Goal: Information Seeking & Learning: Learn about a topic

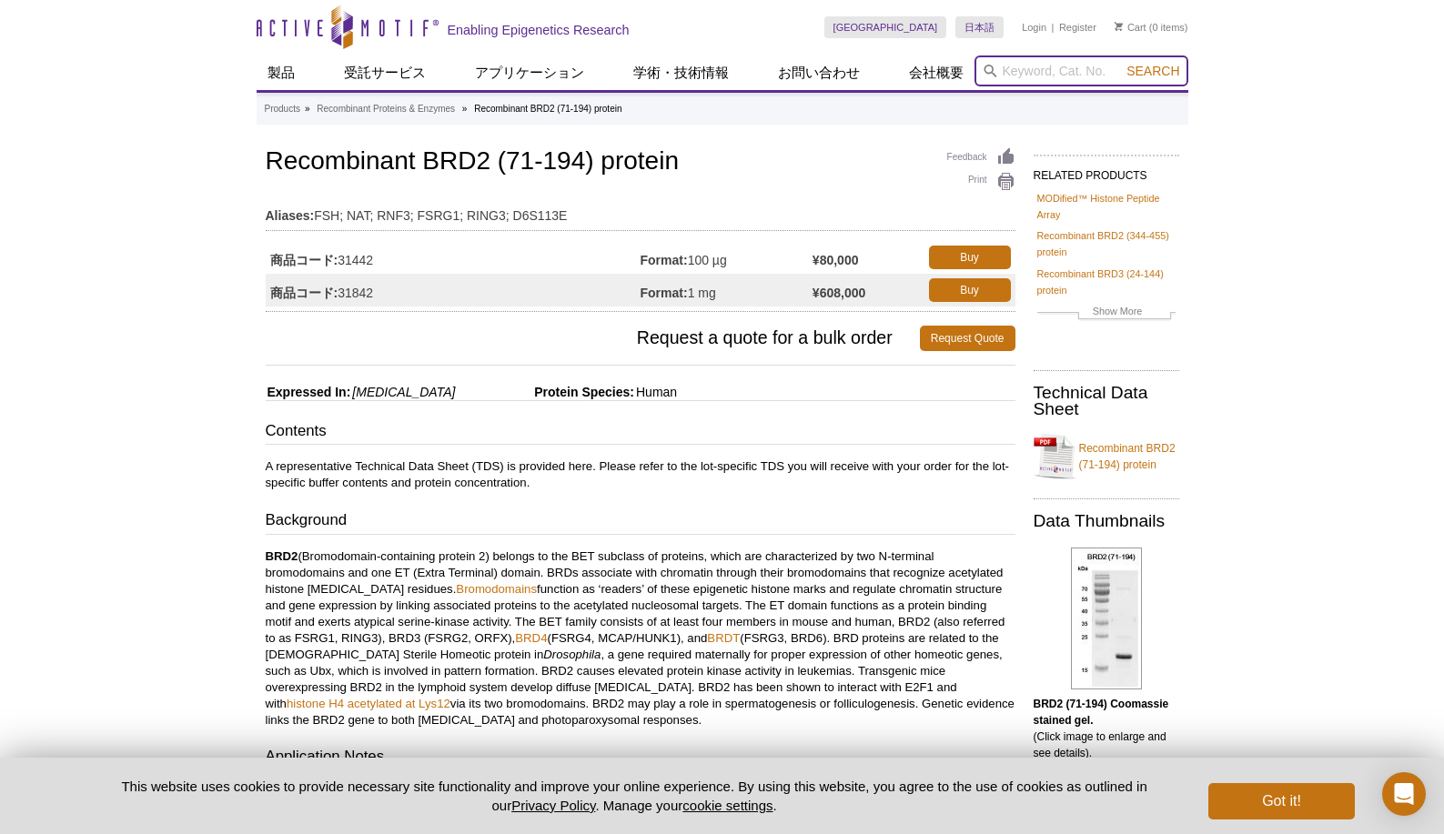
click at [1018, 72] on input "search" at bounding box center [1081, 70] width 214 height 31
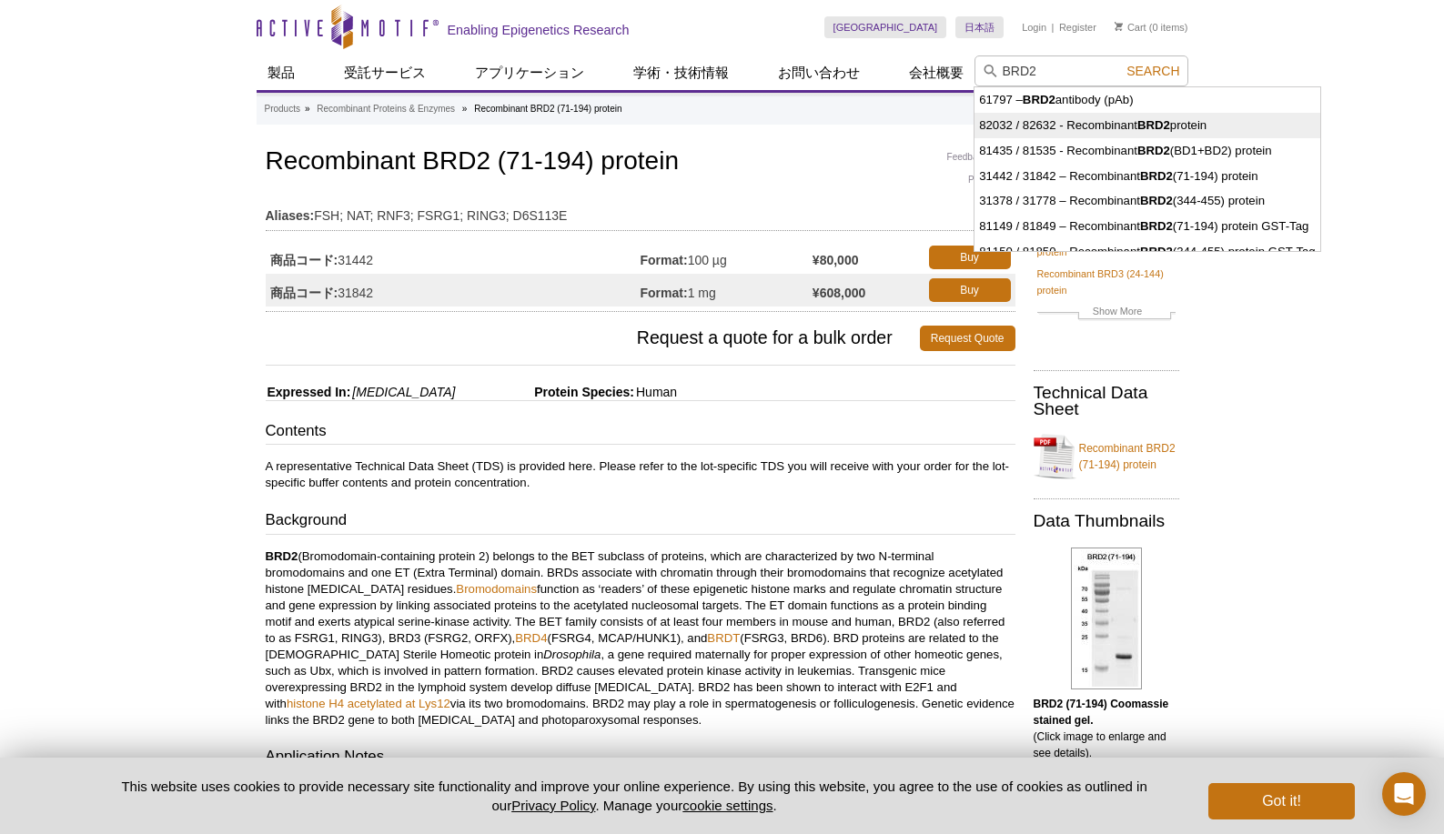
click at [1103, 130] on li "82032 / 82632 - Recombinant BRD2 protein" at bounding box center [1146, 125] width 345 height 25
type input "82032 / 82632 - Recombinant BRD2 protein"
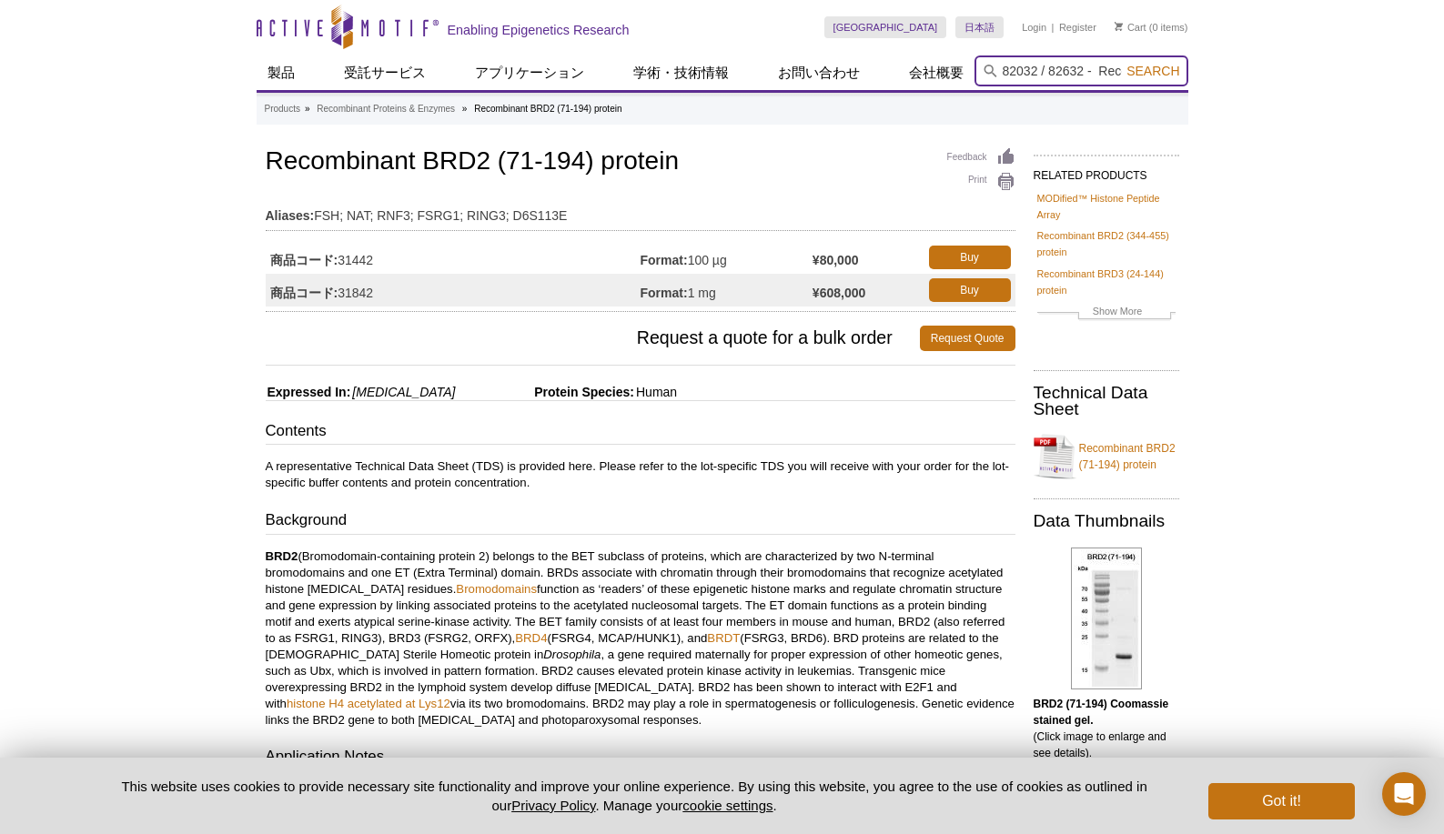
scroll to position [0, 132]
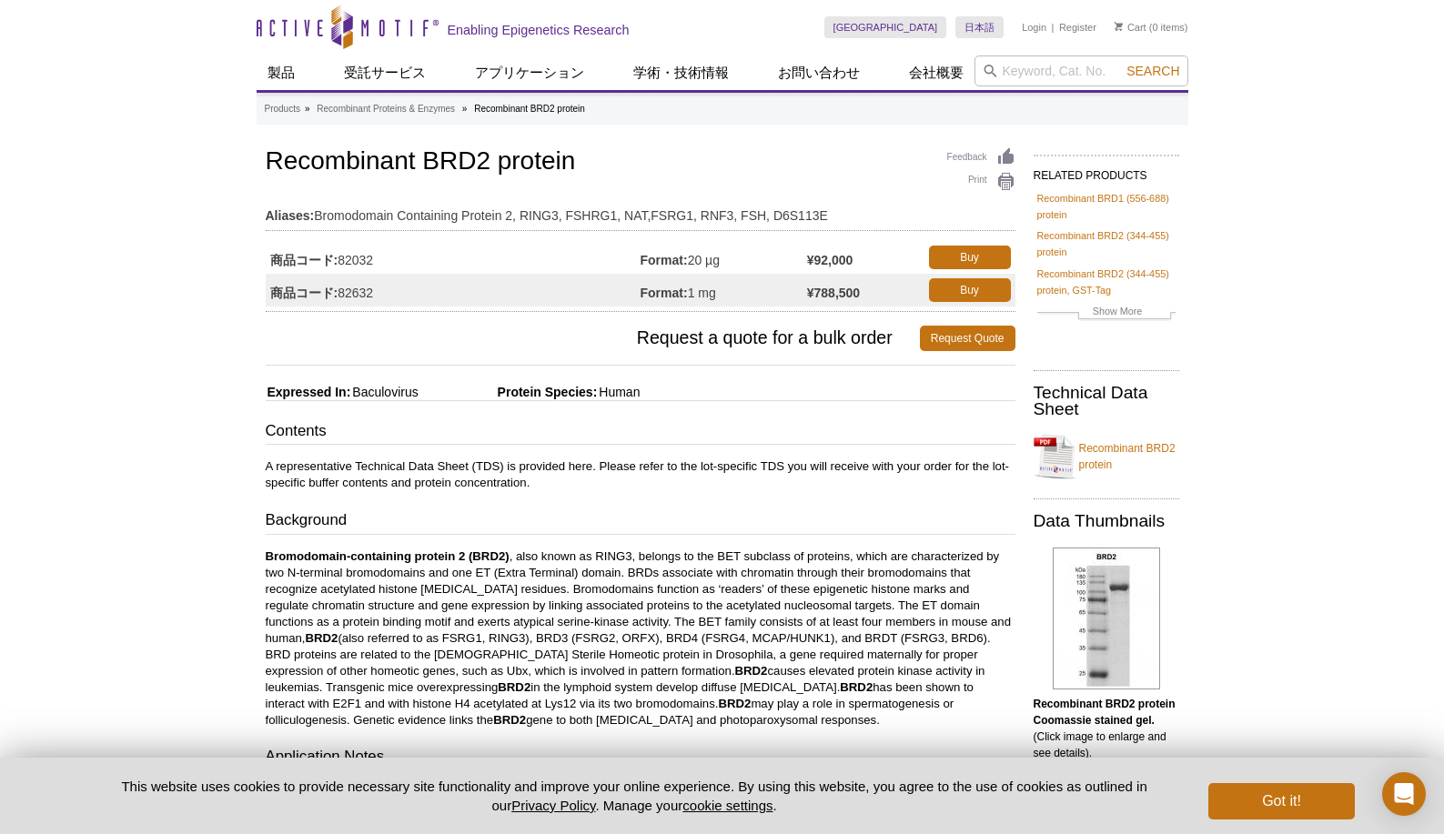
scroll to position [102, 0]
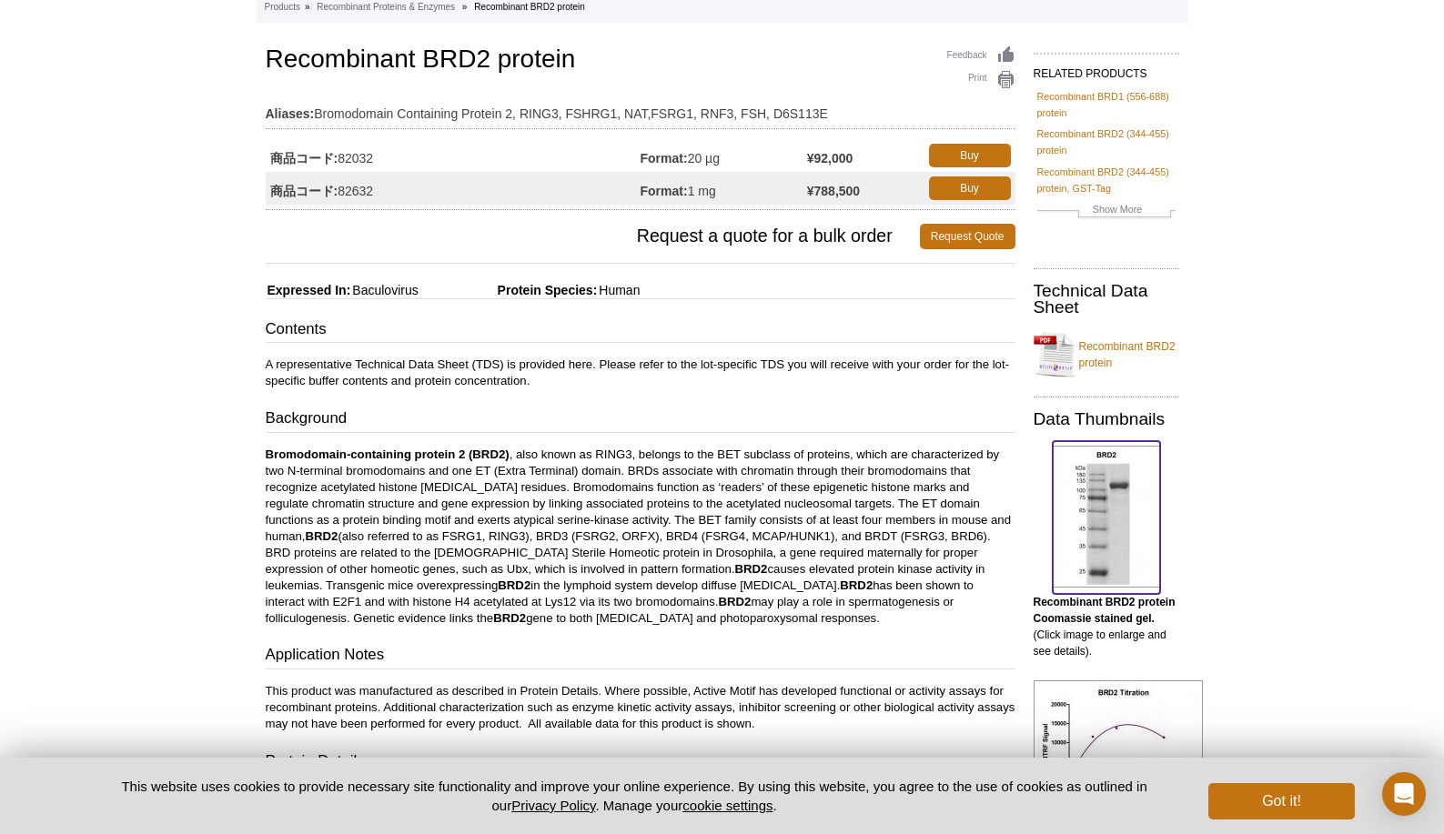
click at [1094, 509] on img at bounding box center [1105, 517] width 107 height 142
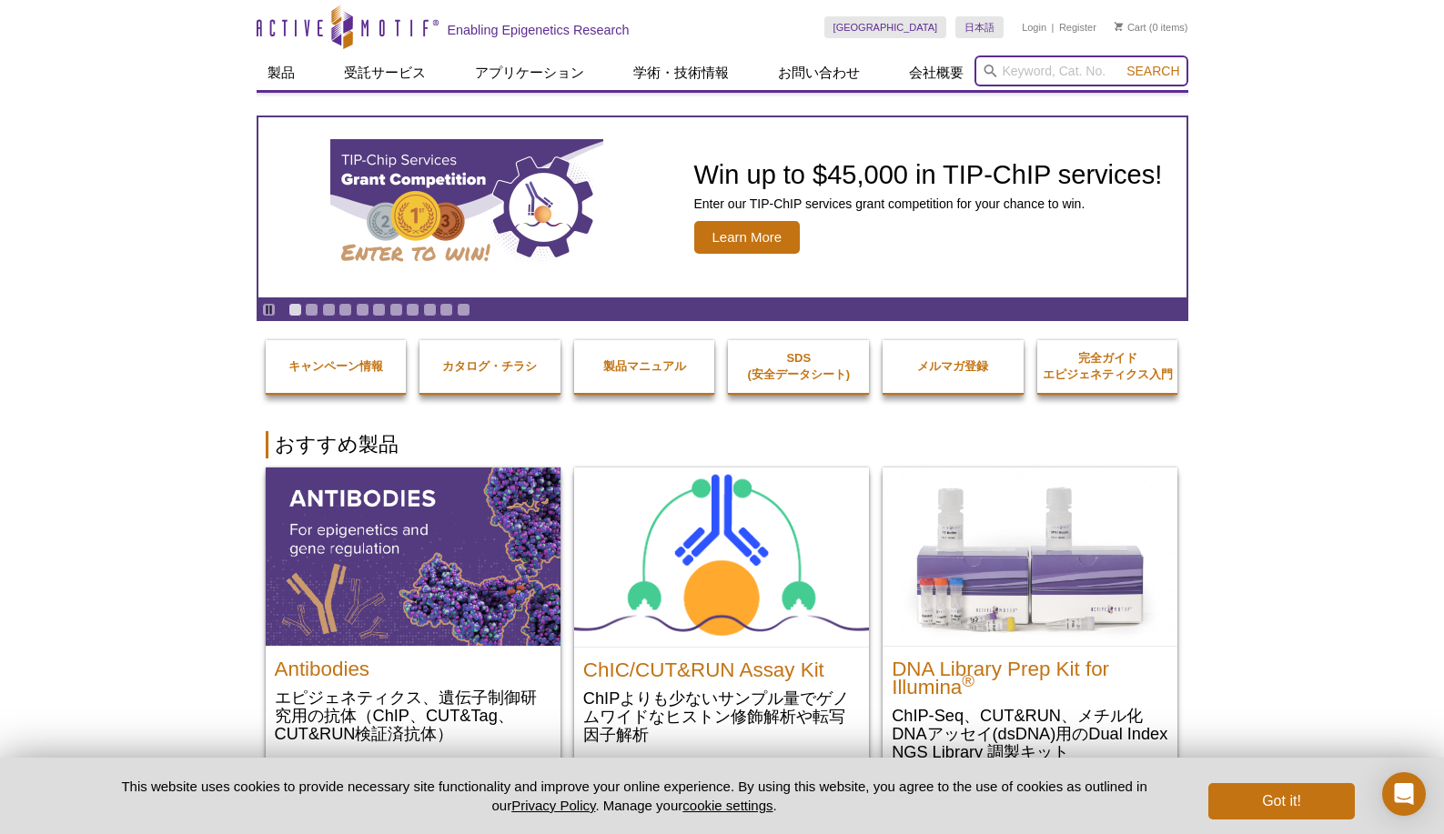
click at [1036, 75] on input "search" at bounding box center [1081, 70] width 214 height 31
type input "BRD2"
click at [1121, 63] on button "Search" at bounding box center [1153, 71] width 64 height 16
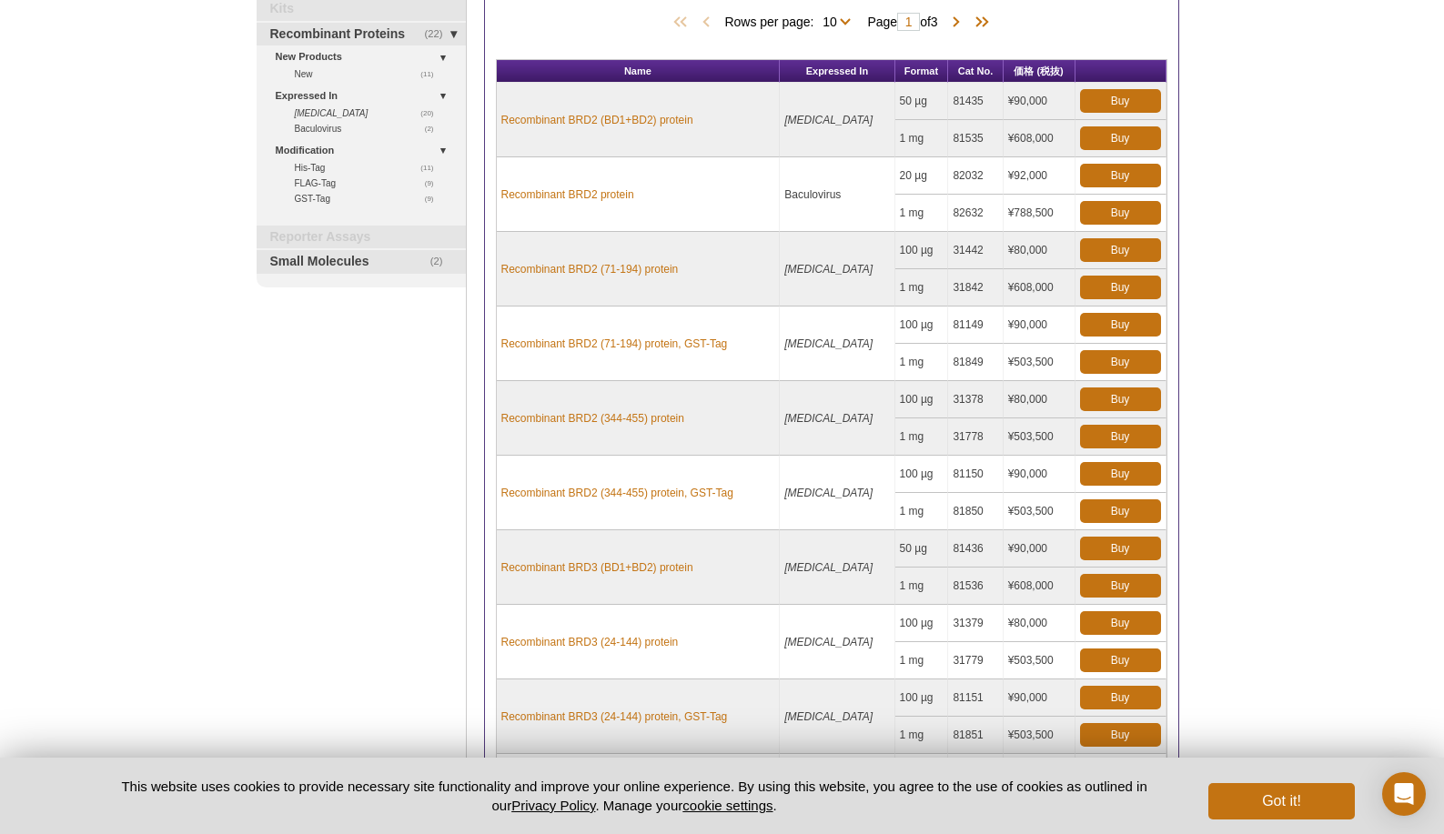
scroll to position [207, 0]
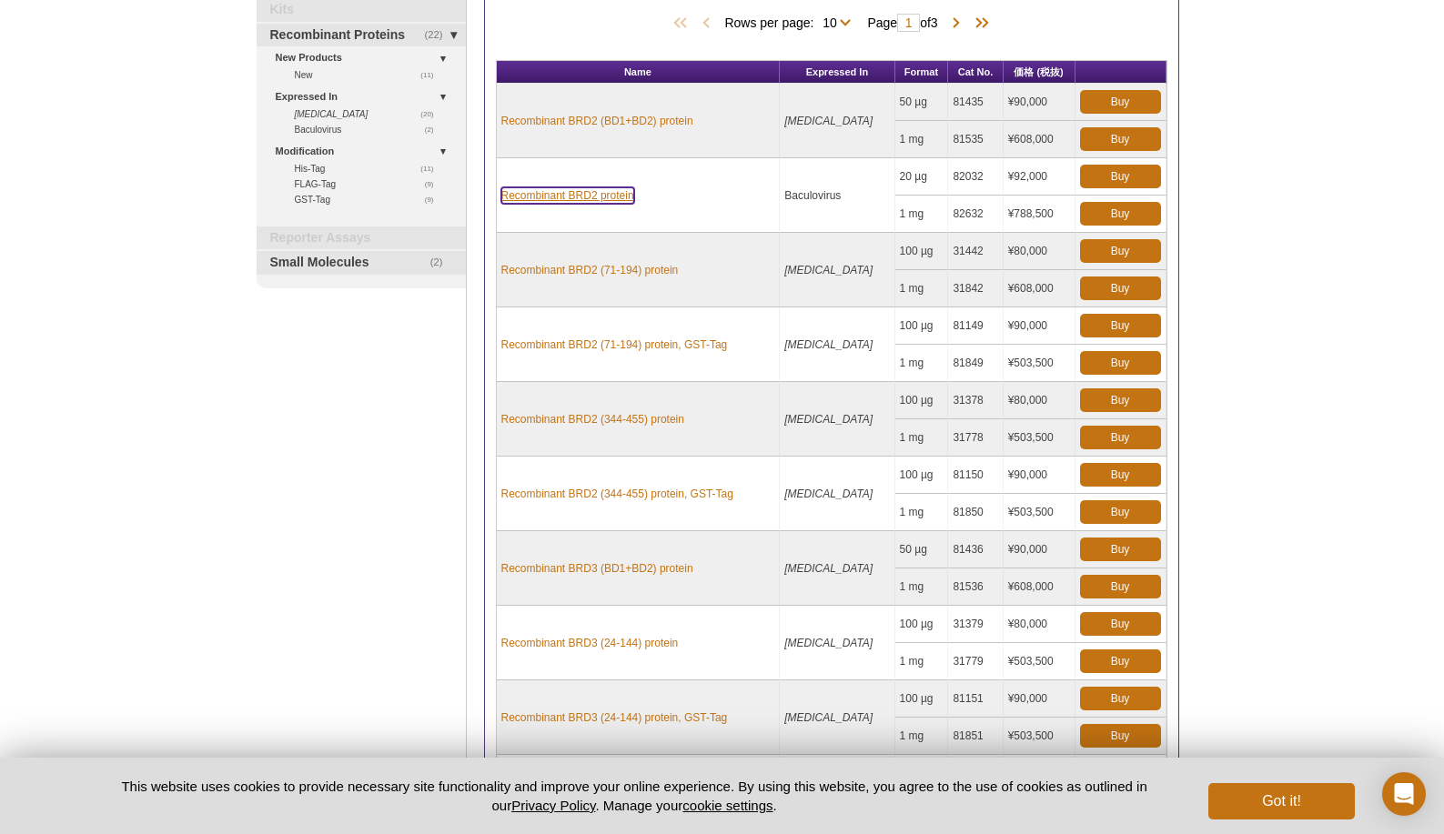
click at [611, 197] on link "Recombinant BRD2 protein" at bounding box center [567, 195] width 133 height 16
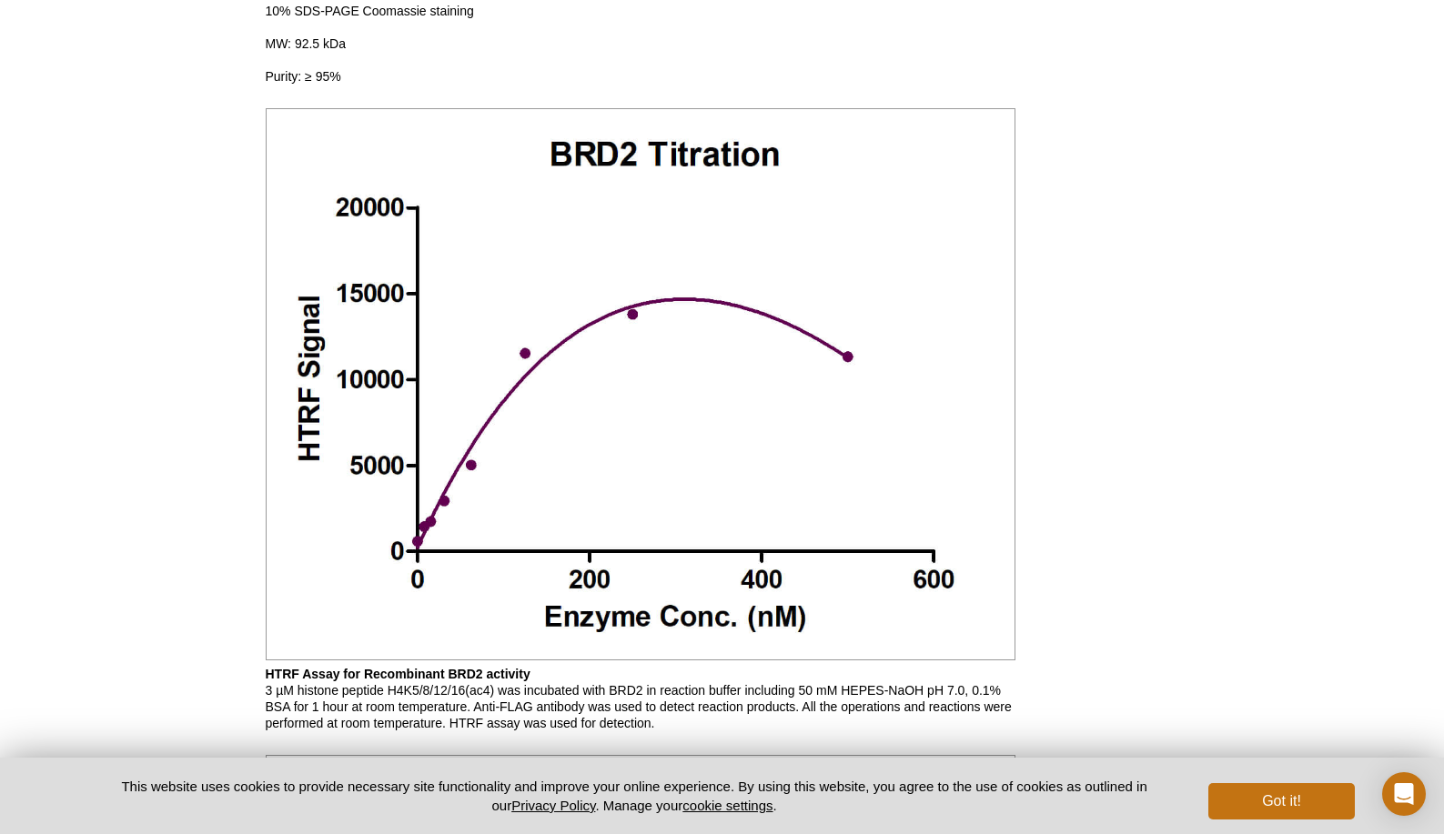
scroll to position [1508, 0]
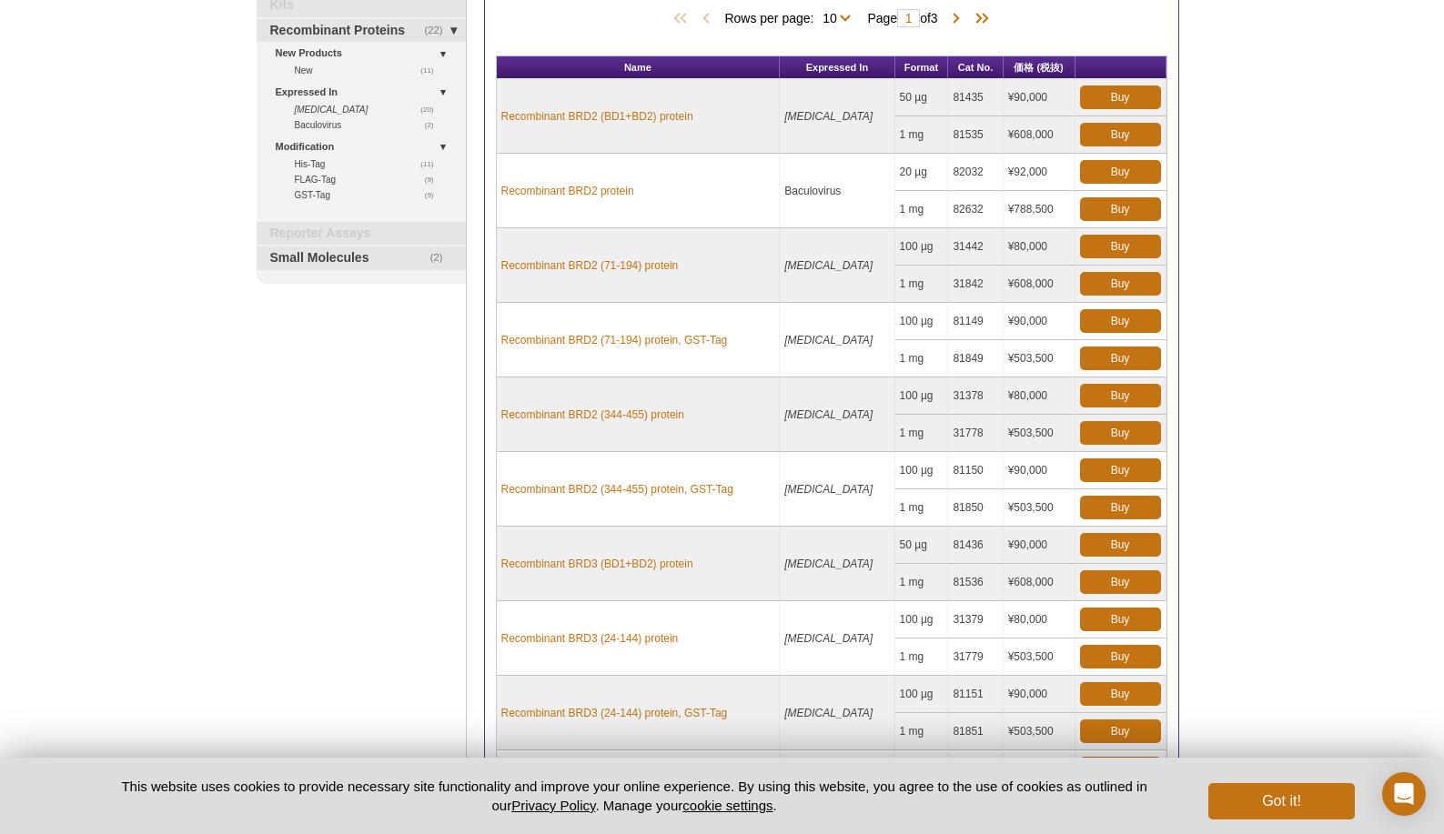
scroll to position [207, 0]
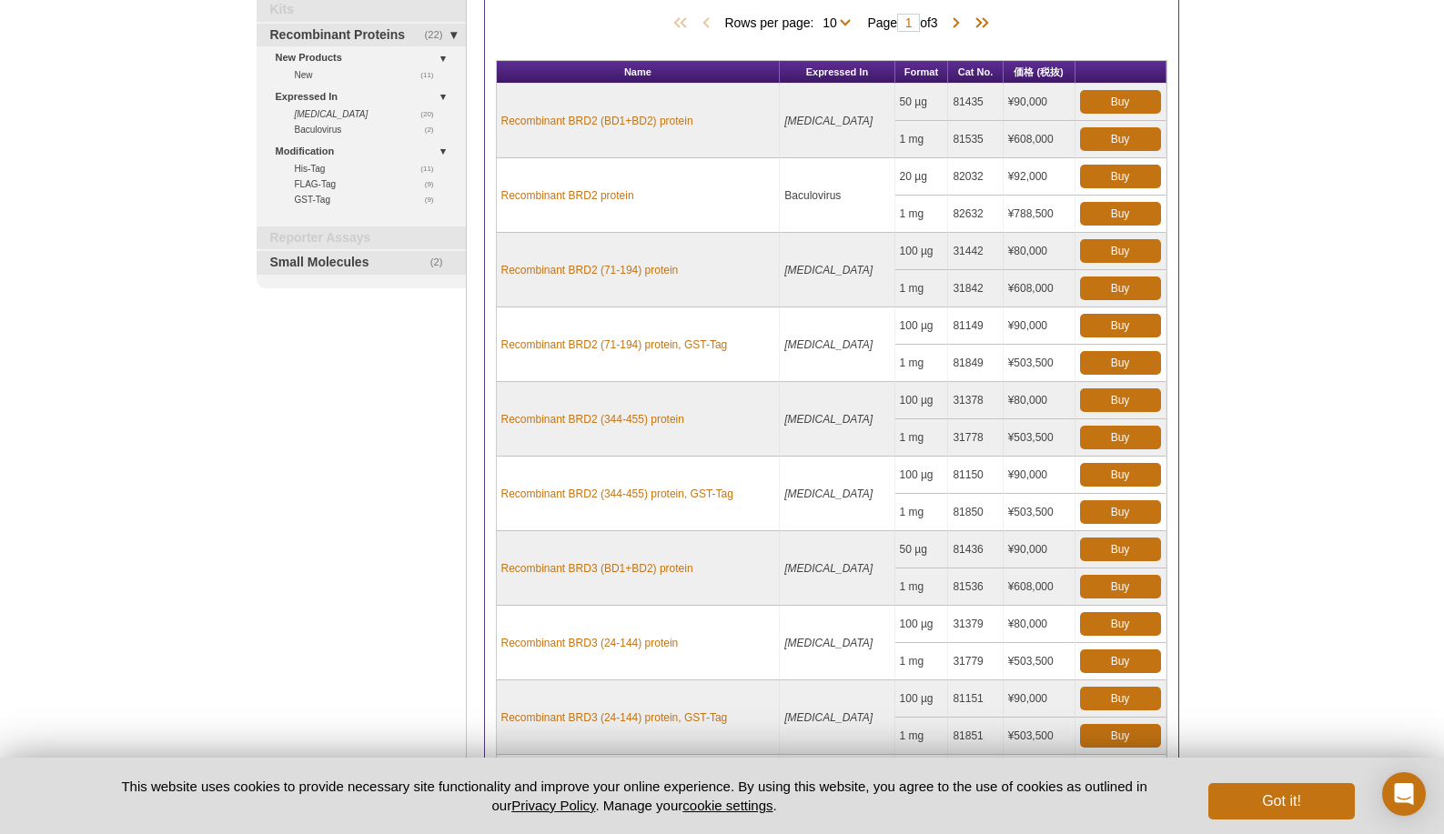
drag, startPoint x: 981, startPoint y: 186, endPoint x: 947, endPoint y: 186, distance: 34.6
click at [948, 186] on td "82032" at bounding box center [975, 176] width 55 height 37
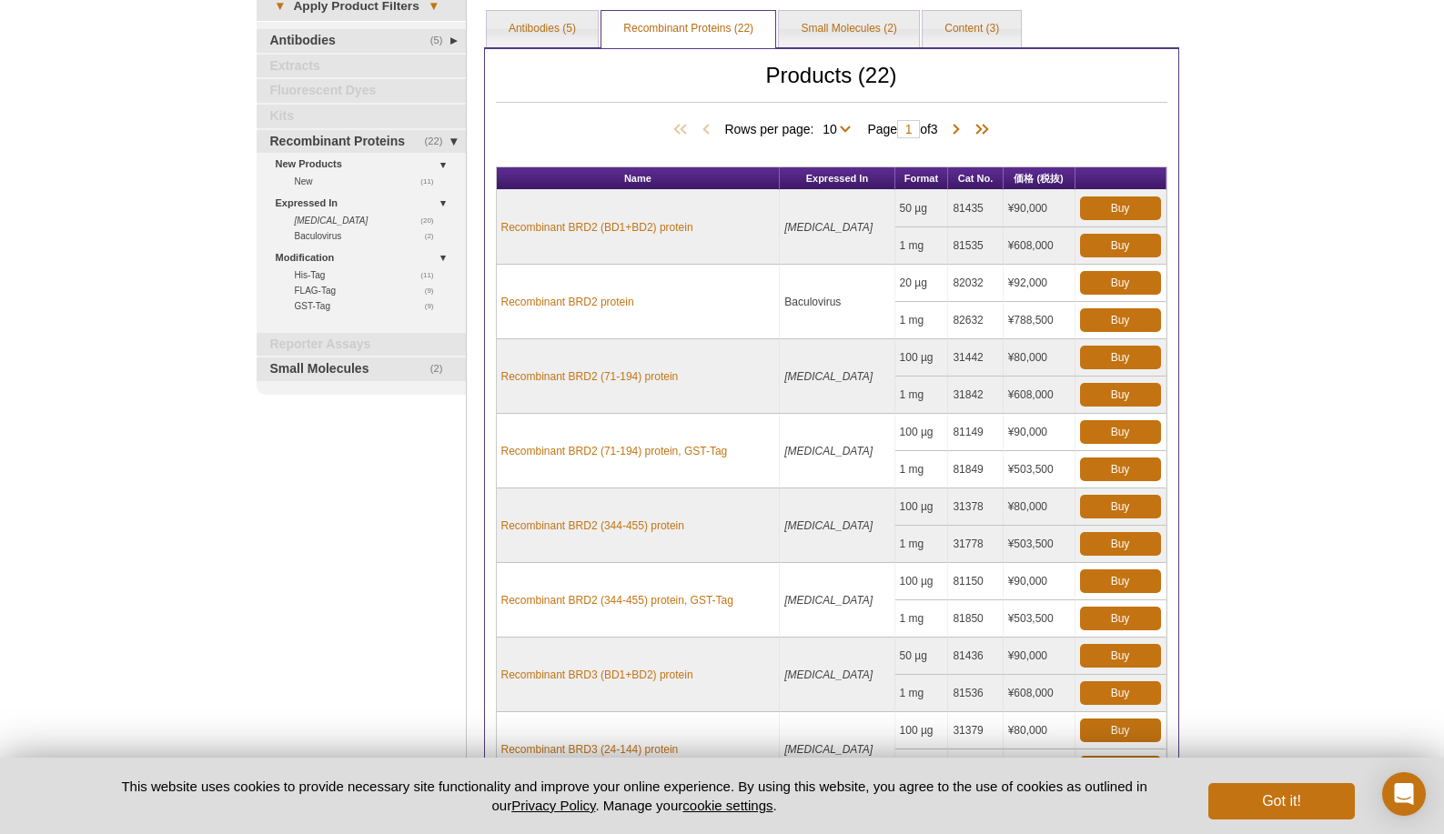
scroll to position [100, 0]
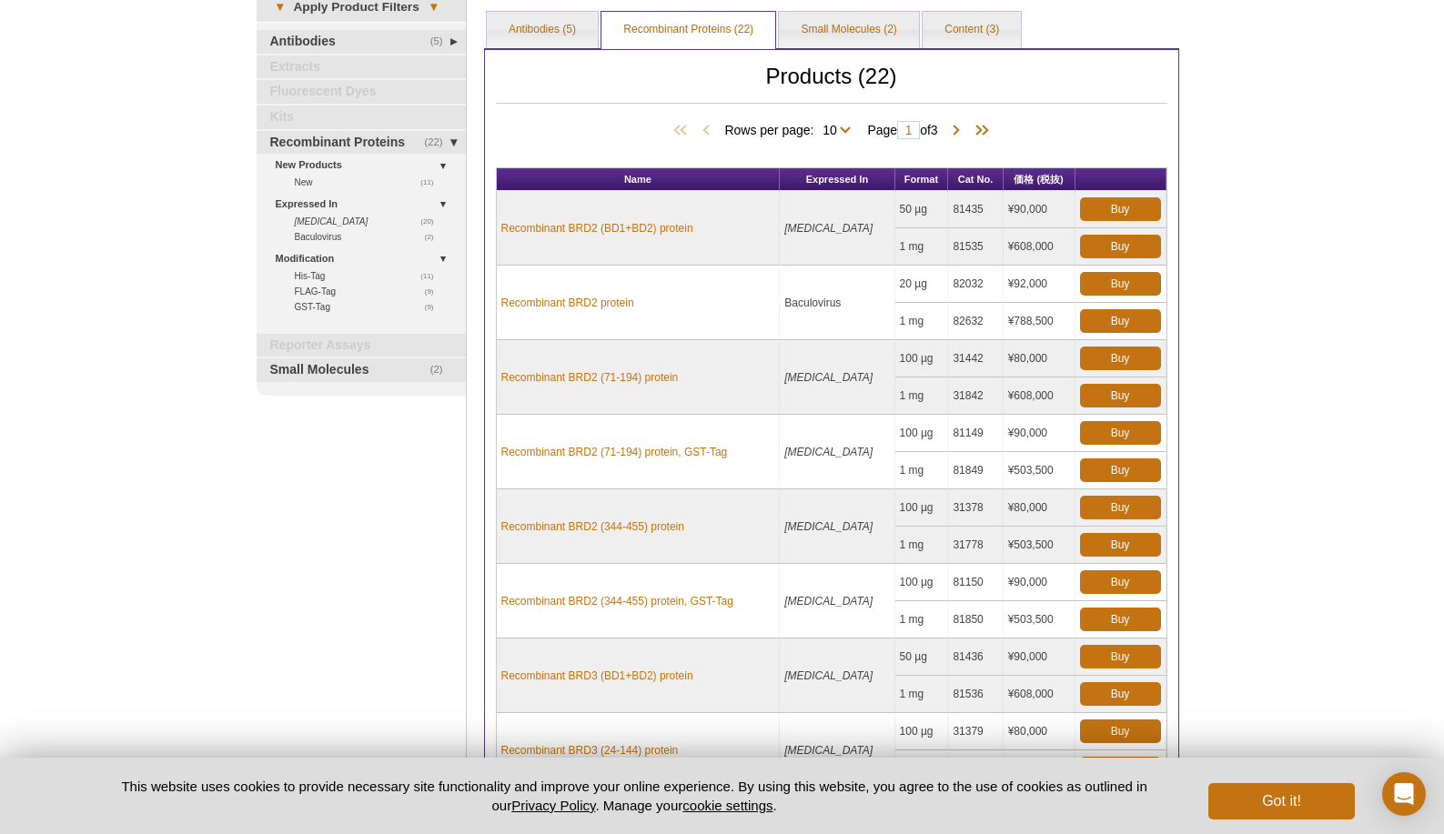
copy td "82032"
drag, startPoint x: 652, startPoint y: 313, endPoint x: 502, endPoint y: 307, distance: 150.2
click at [502, 307] on td "Recombinant BRD2 protein" at bounding box center [639, 303] width 284 height 75
copy link "Recombinant BRD2 protein"
click at [611, 305] on link "Recombinant BRD2 protein" at bounding box center [567, 303] width 133 height 16
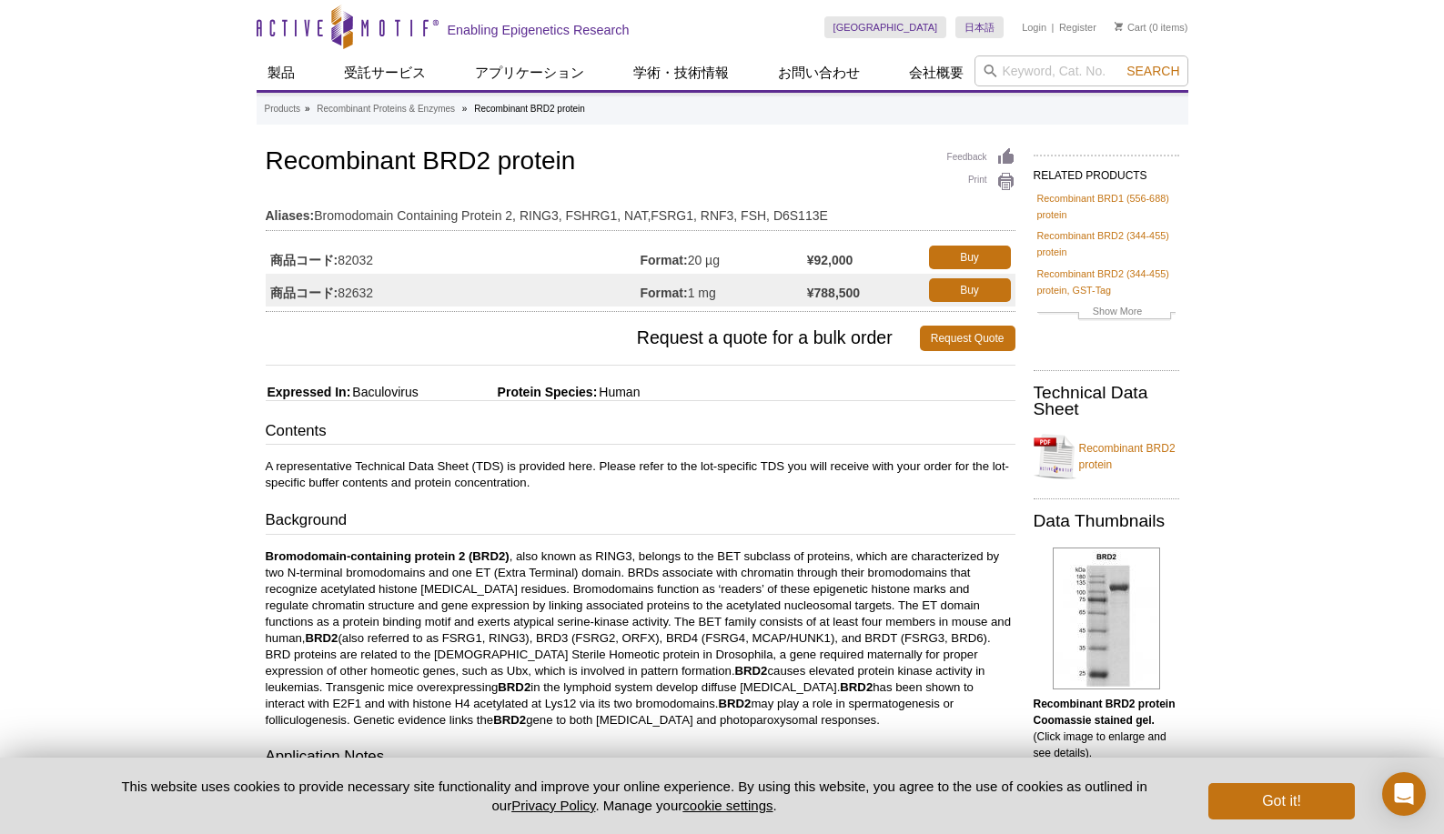
click at [762, 568] on p "Bromodomain-containing protein 2 (BRD2) , also known as RING3, belongs to the B…" at bounding box center [641, 638] width 750 height 180
click at [1024, 59] on input "search" at bounding box center [1081, 70] width 214 height 31
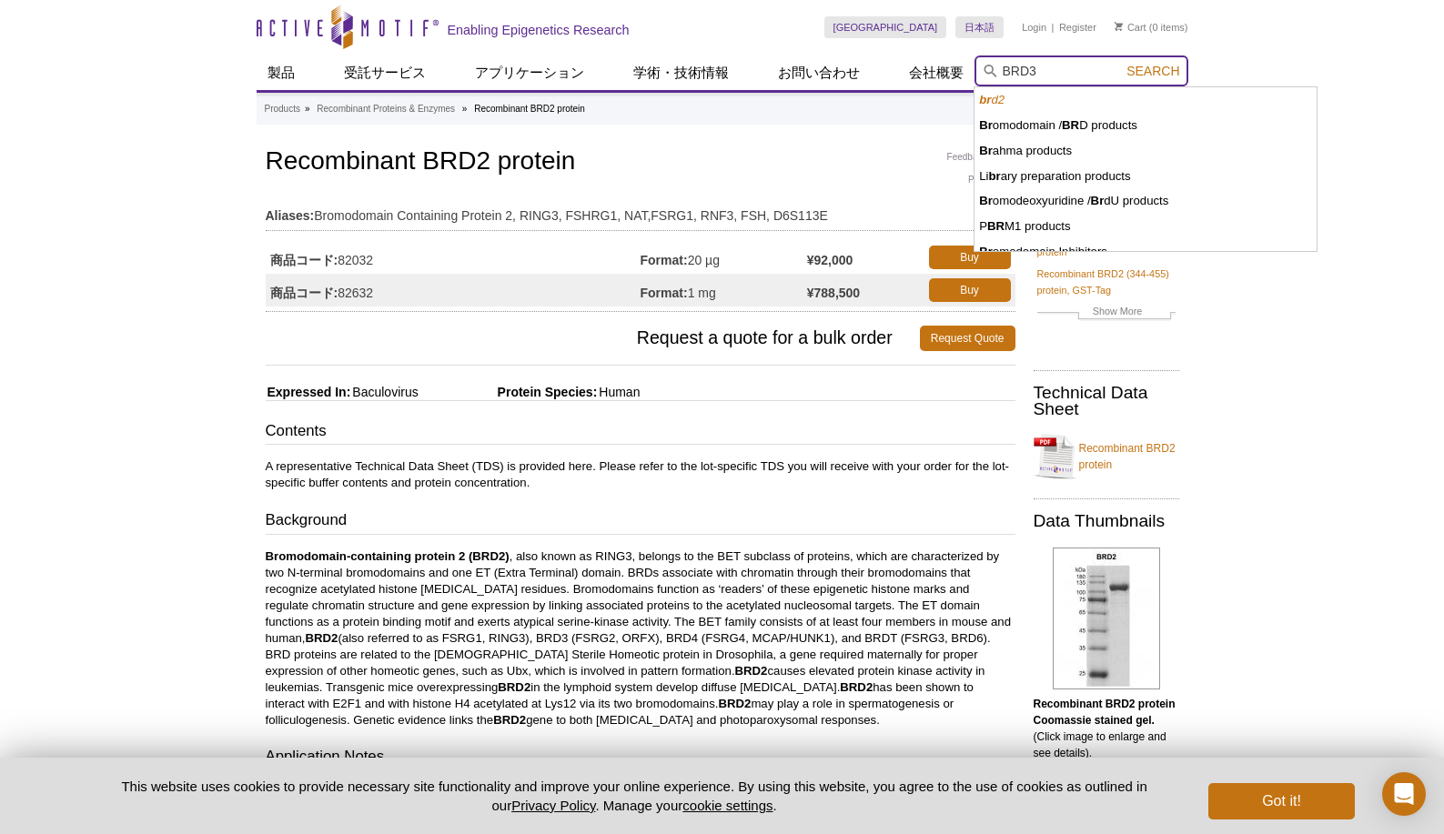
type input "BRD3"
click at [1121, 63] on button "Search" at bounding box center [1153, 71] width 64 height 16
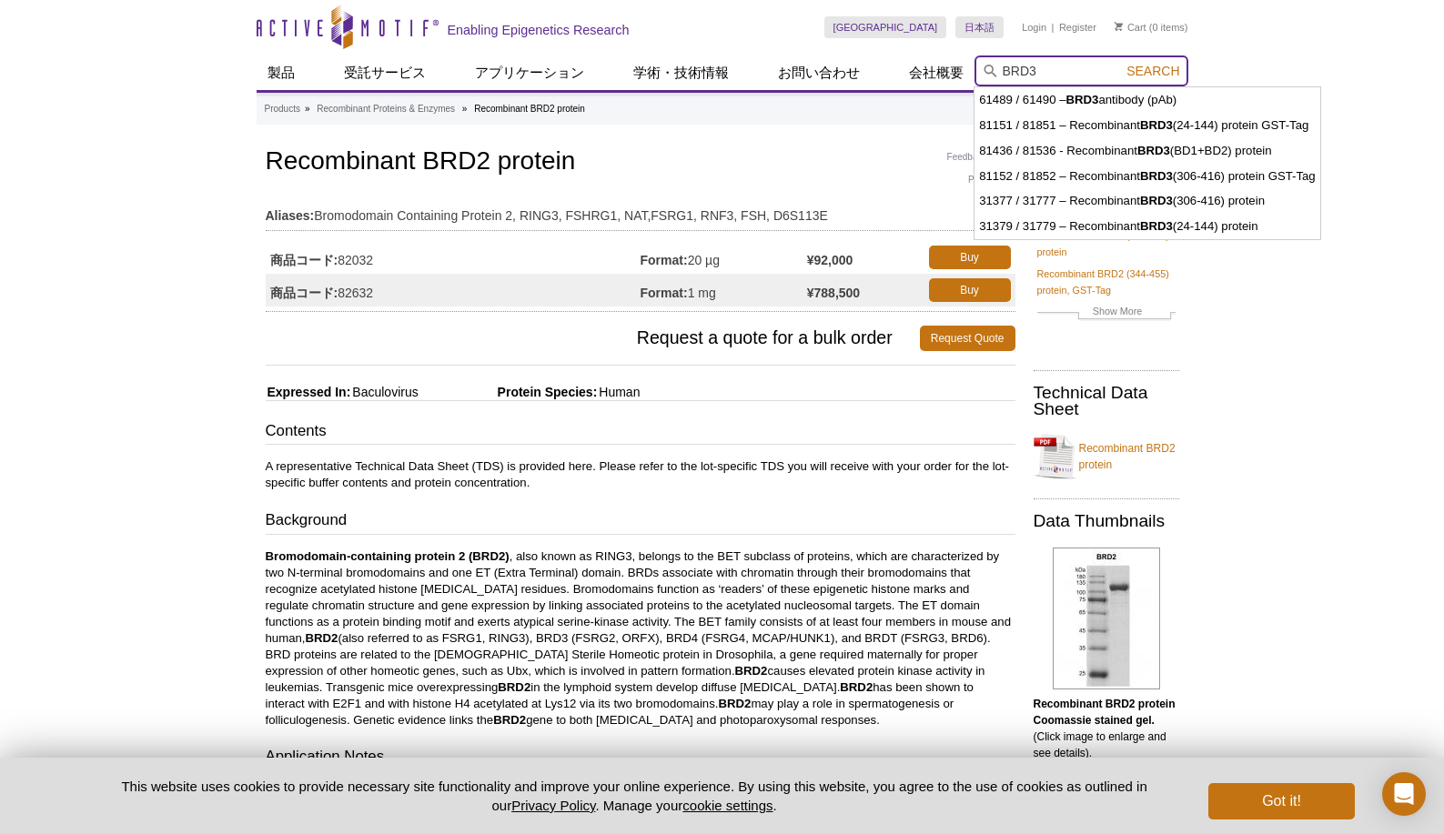
click at [1121, 63] on button "Search" at bounding box center [1153, 71] width 64 height 16
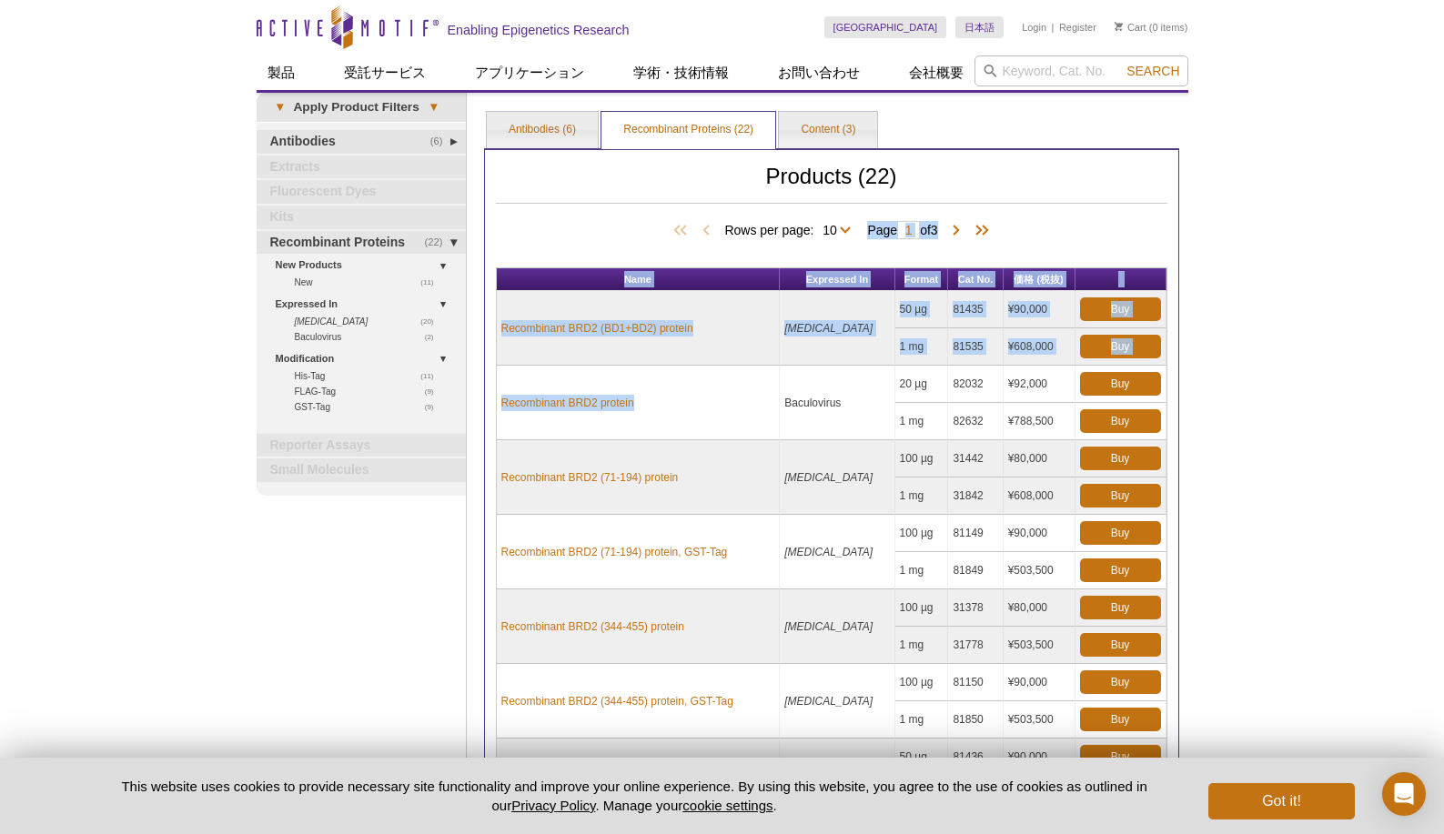
drag, startPoint x: 0, startPoint y: 0, endPoint x: 744, endPoint y: 408, distance: 848.8
click at [744, 408] on div "Products (22) Rows per page: 10 All 10 Page 1 of 3 Name Expressed In Format Cat…" at bounding box center [831, 648] width 695 height 1000
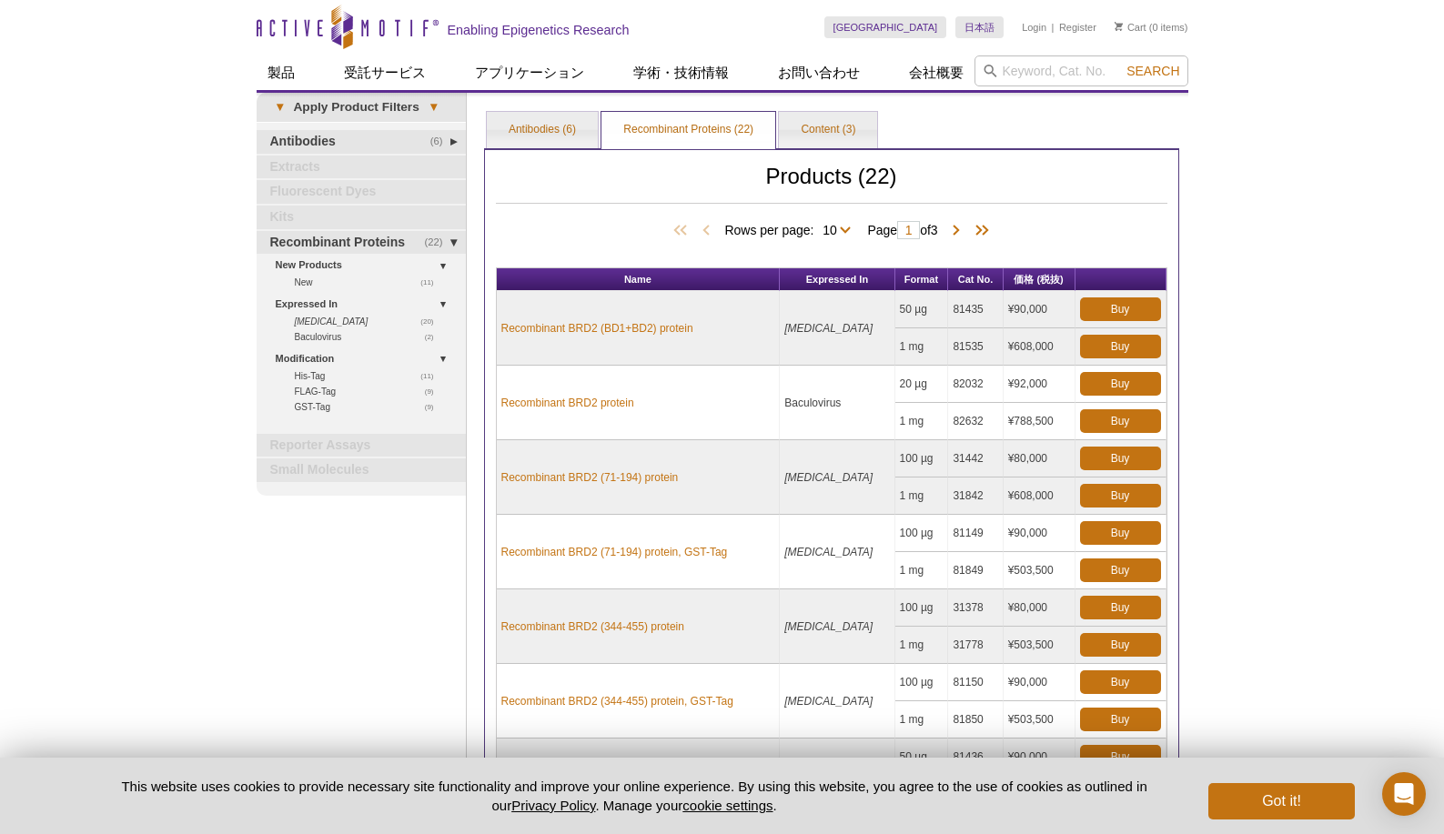
click at [744, 408] on td "Recombinant BRD2 protein" at bounding box center [639, 403] width 284 height 75
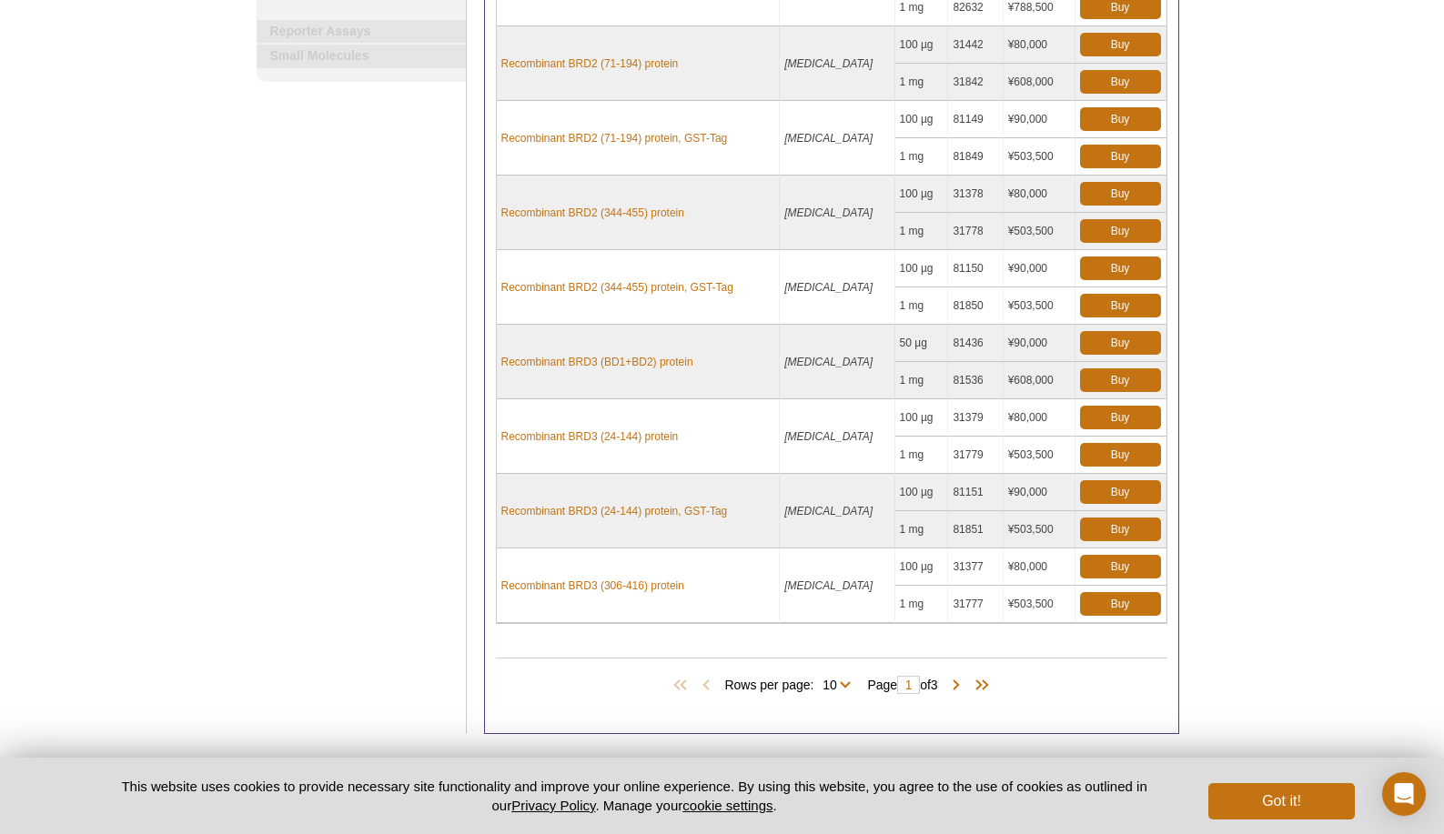
scroll to position [434, 0]
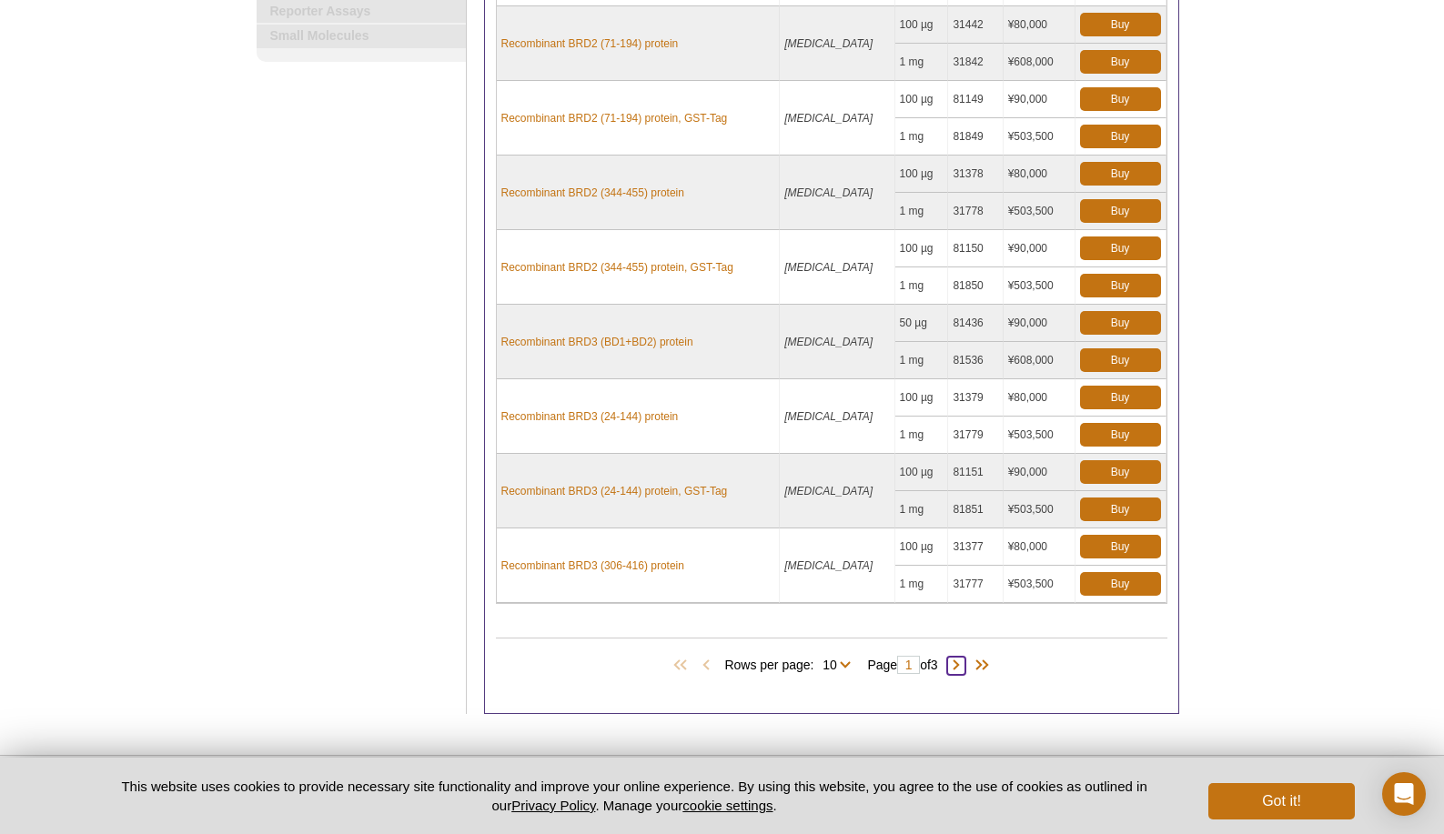
click at [963, 669] on span at bounding box center [956, 666] width 18 height 18
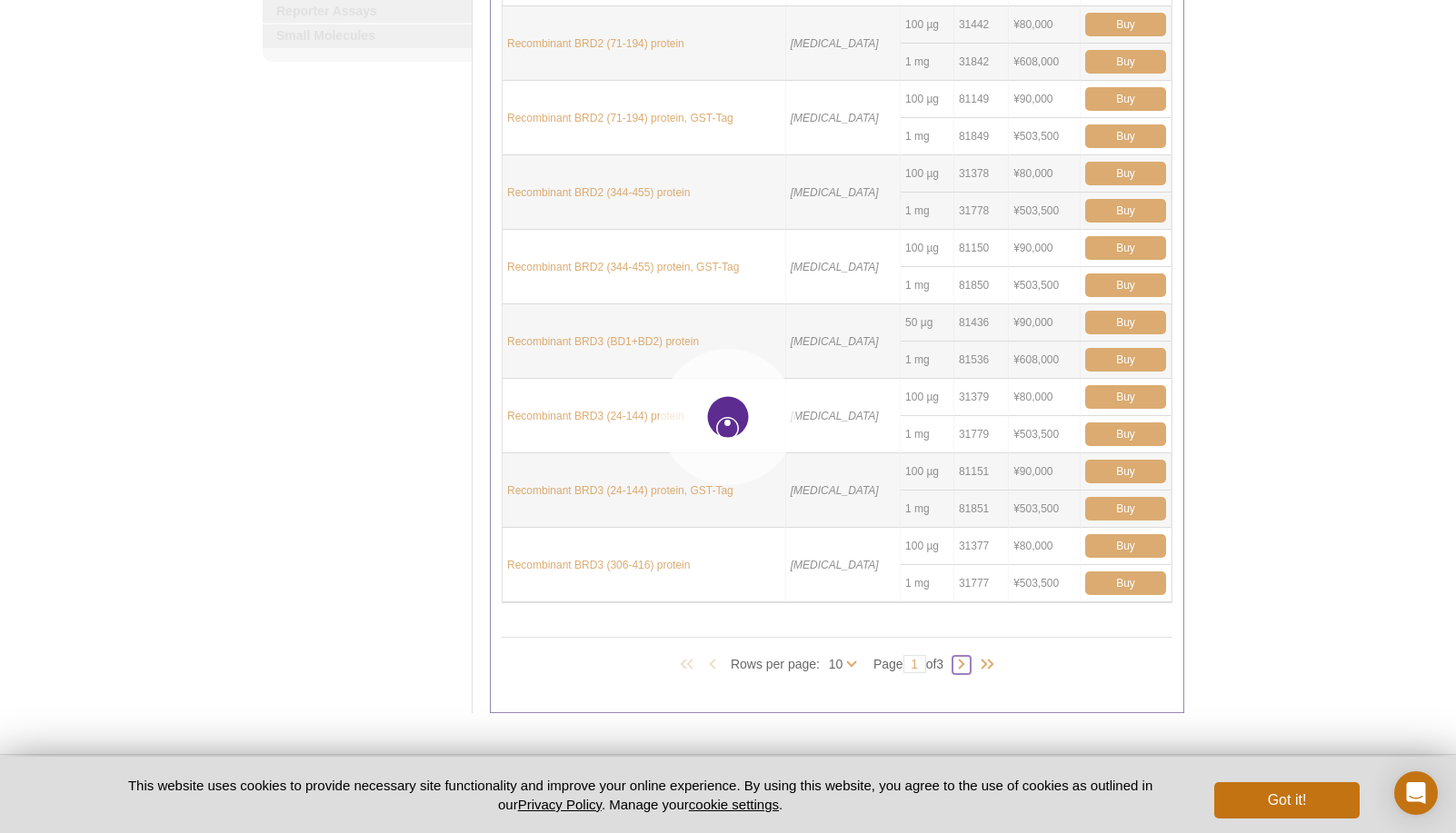
type input "2"
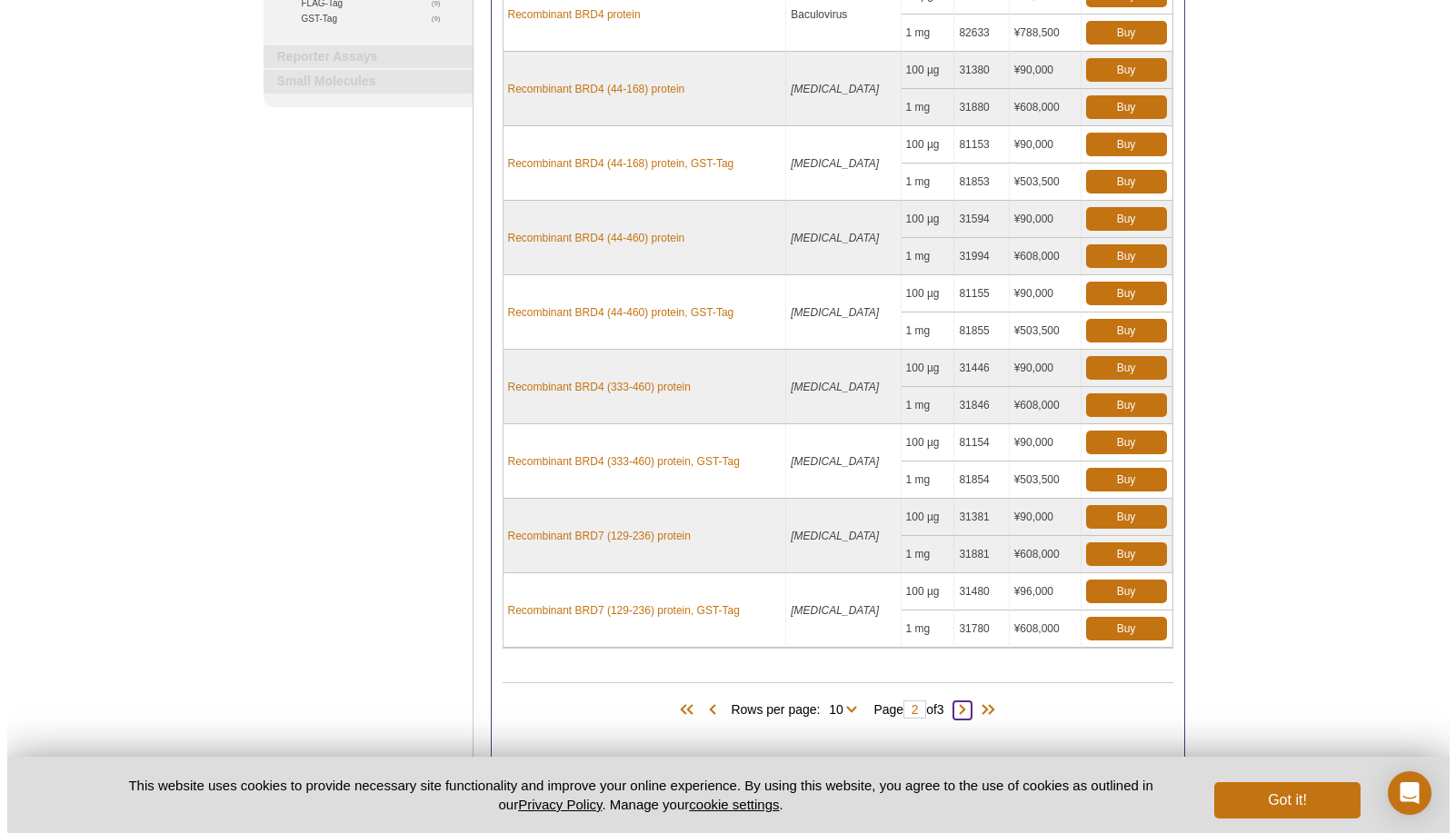
scroll to position [398, 0]
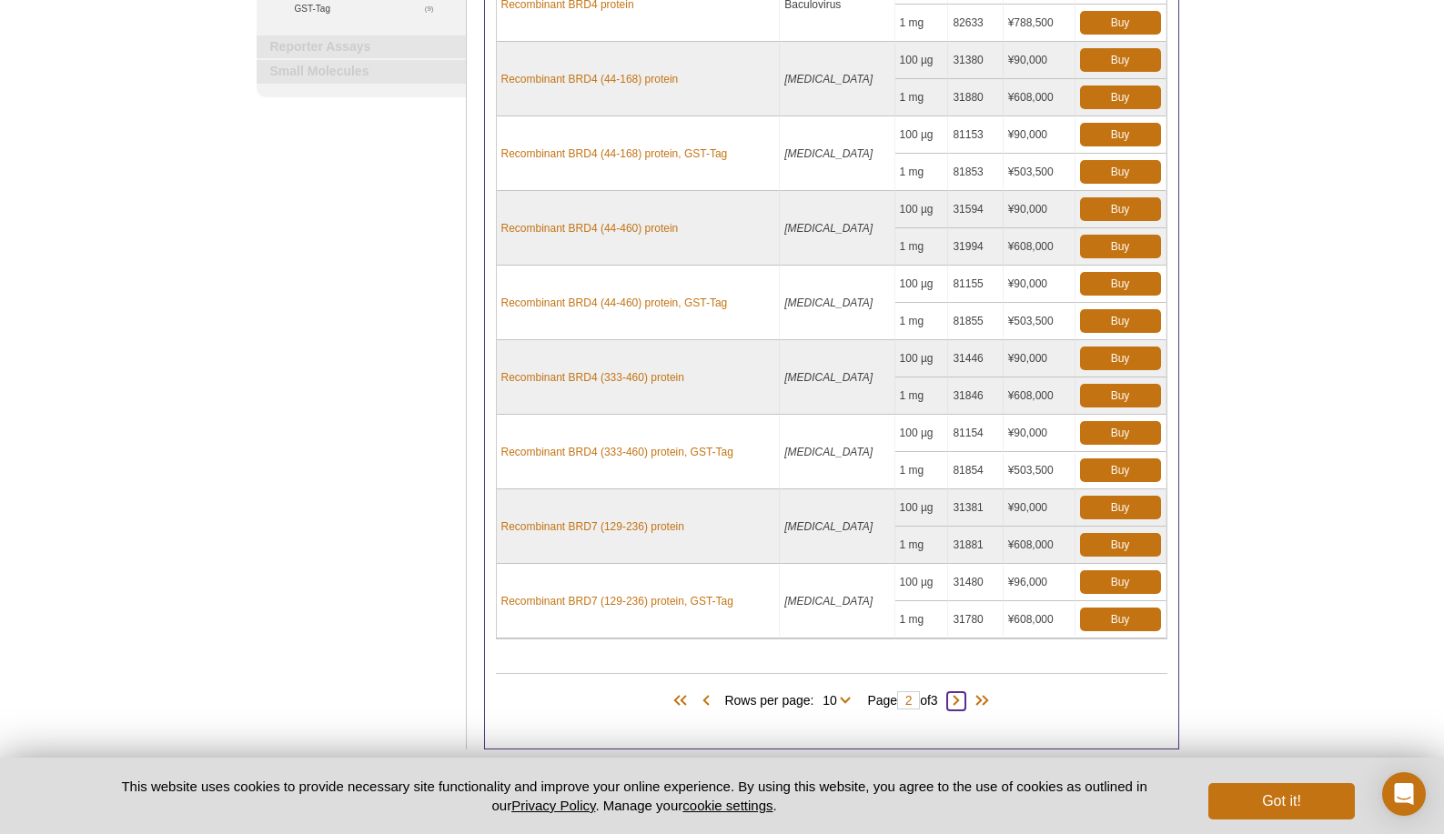
click at [961, 701] on span at bounding box center [956, 701] width 18 height 18
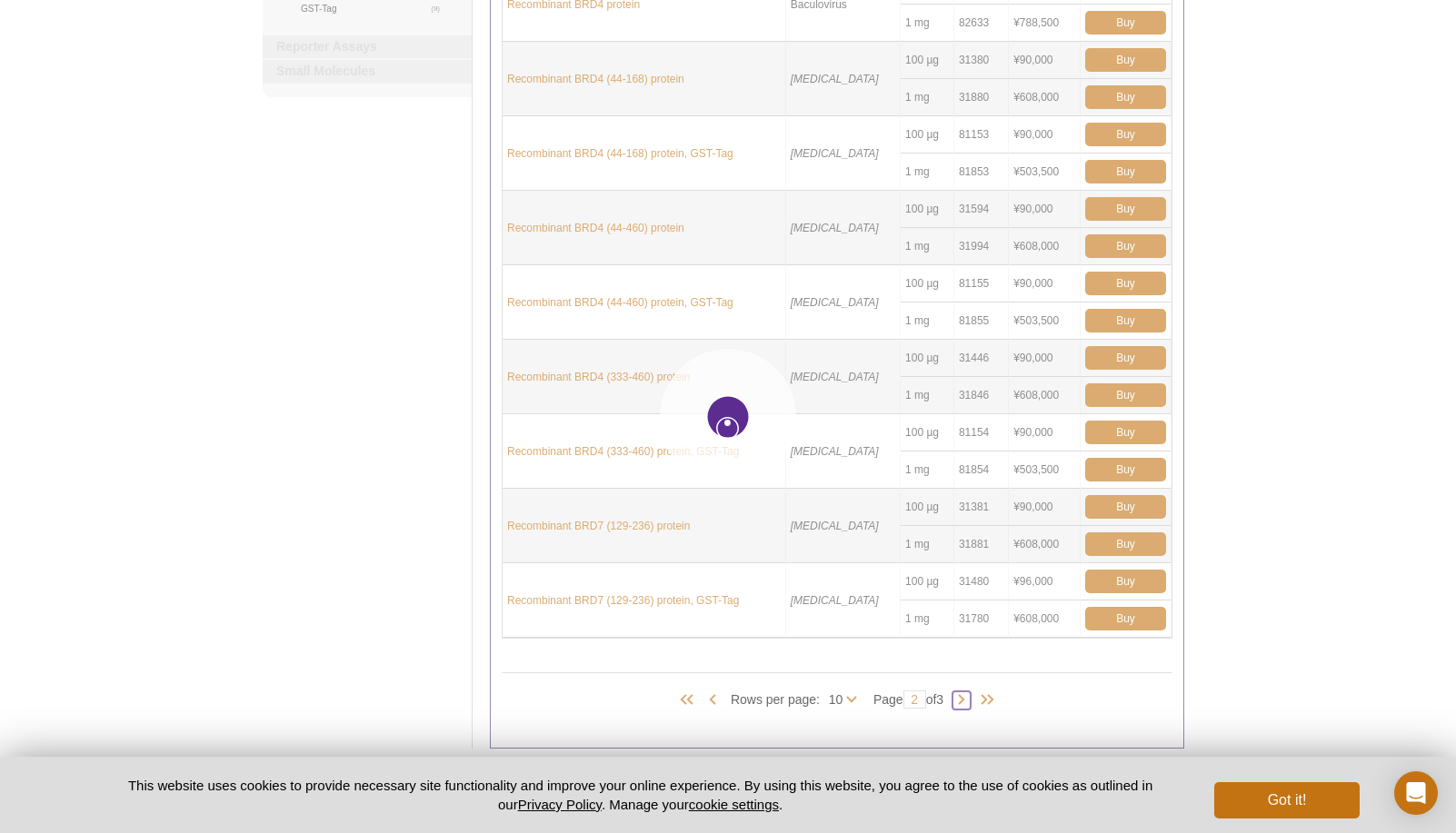
type input "3"
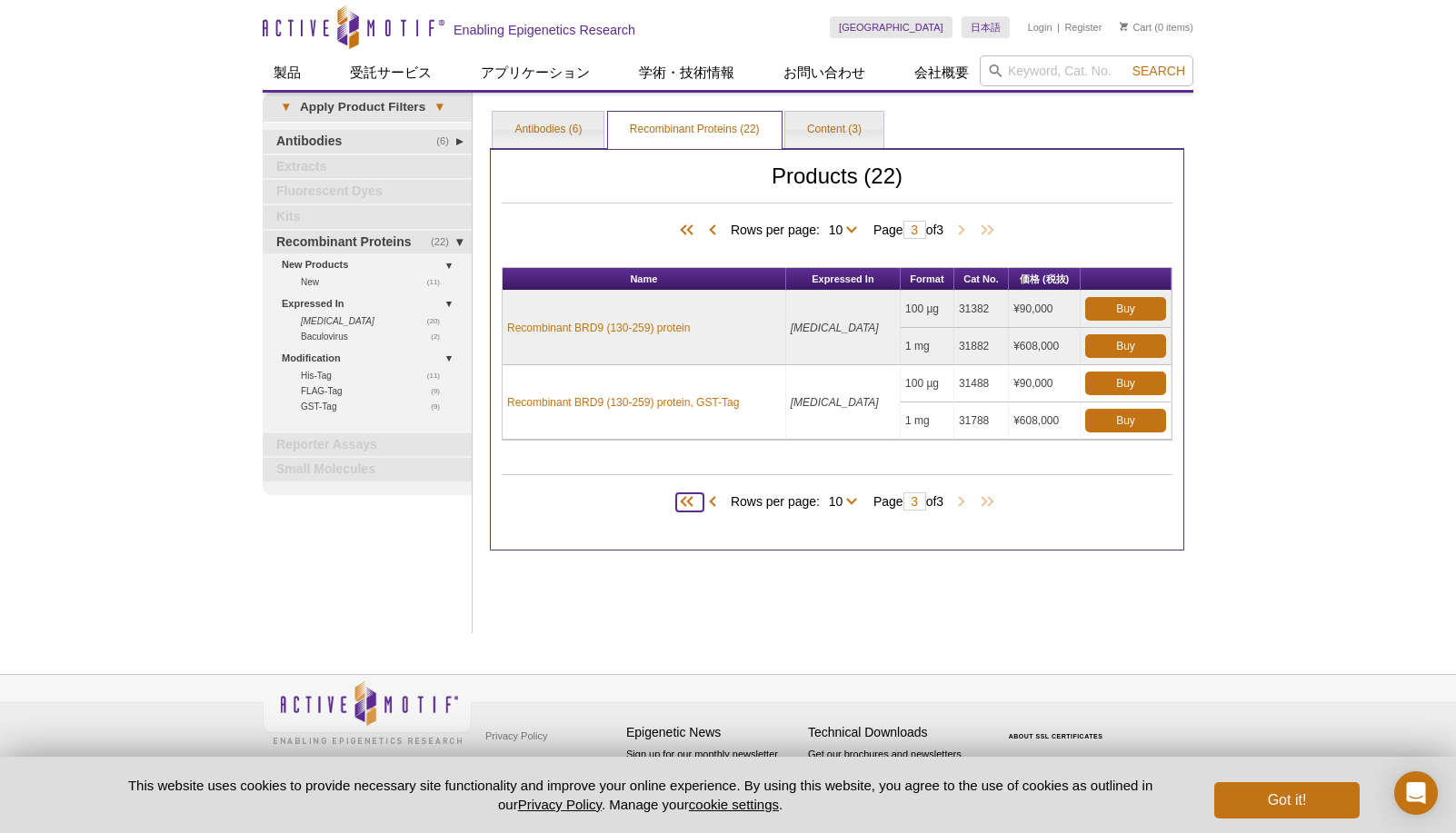
click at [684, 503] on span at bounding box center [690, 502] width 27 height 18
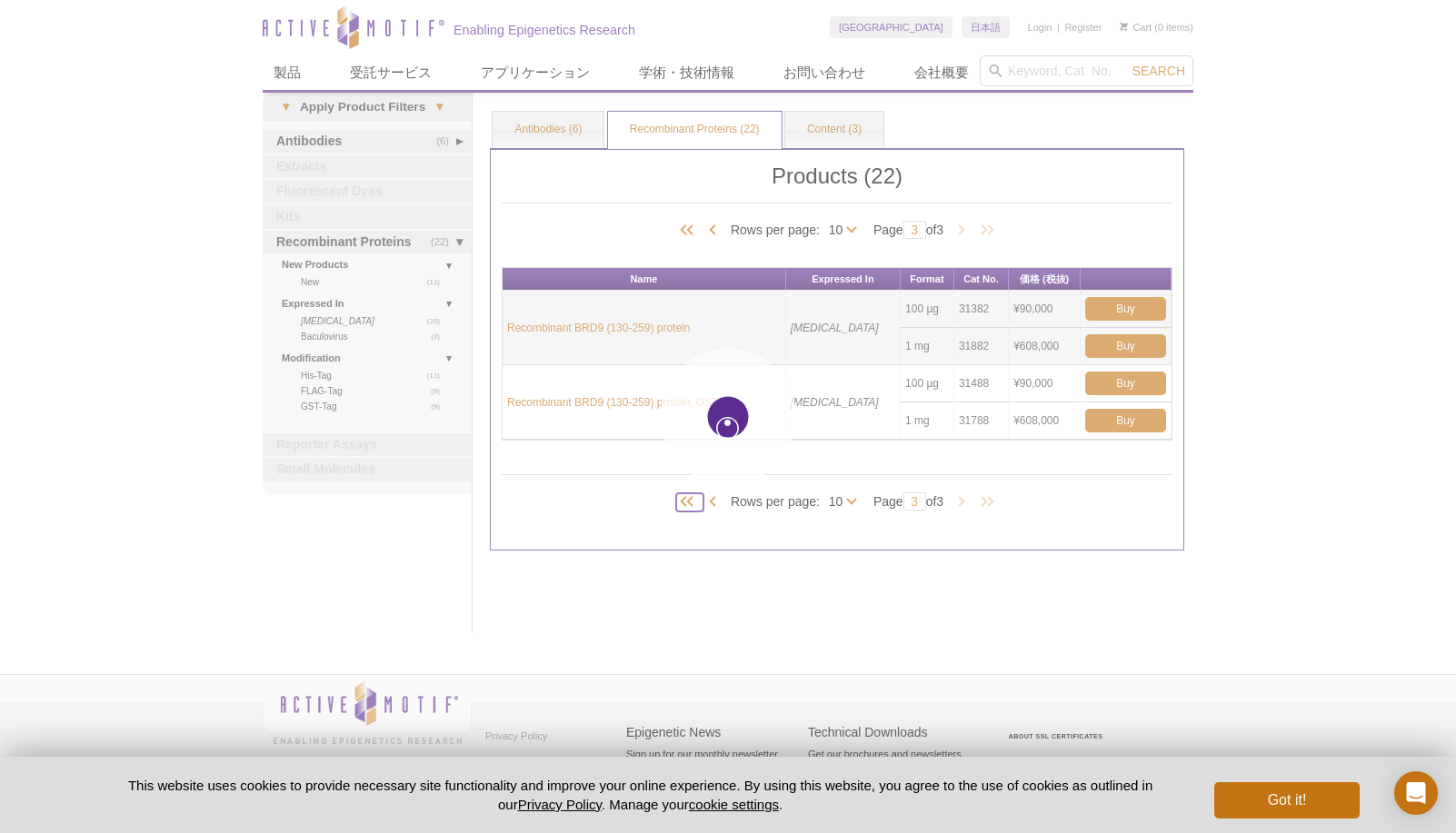
type input "1"
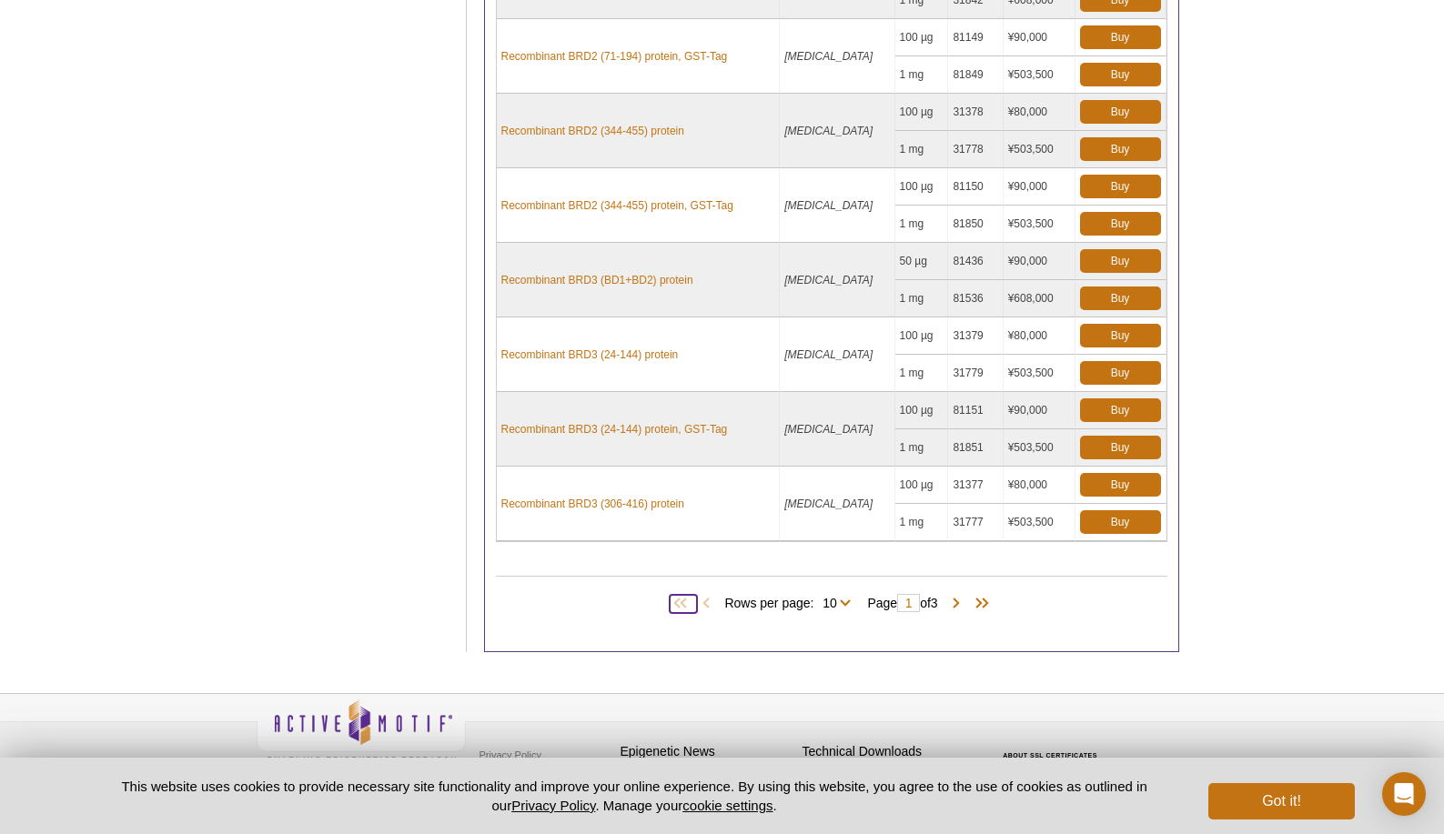
scroll to position [497, 0]
click at [955, 599] on span at bounding box center [956, 603] width 18 height 18
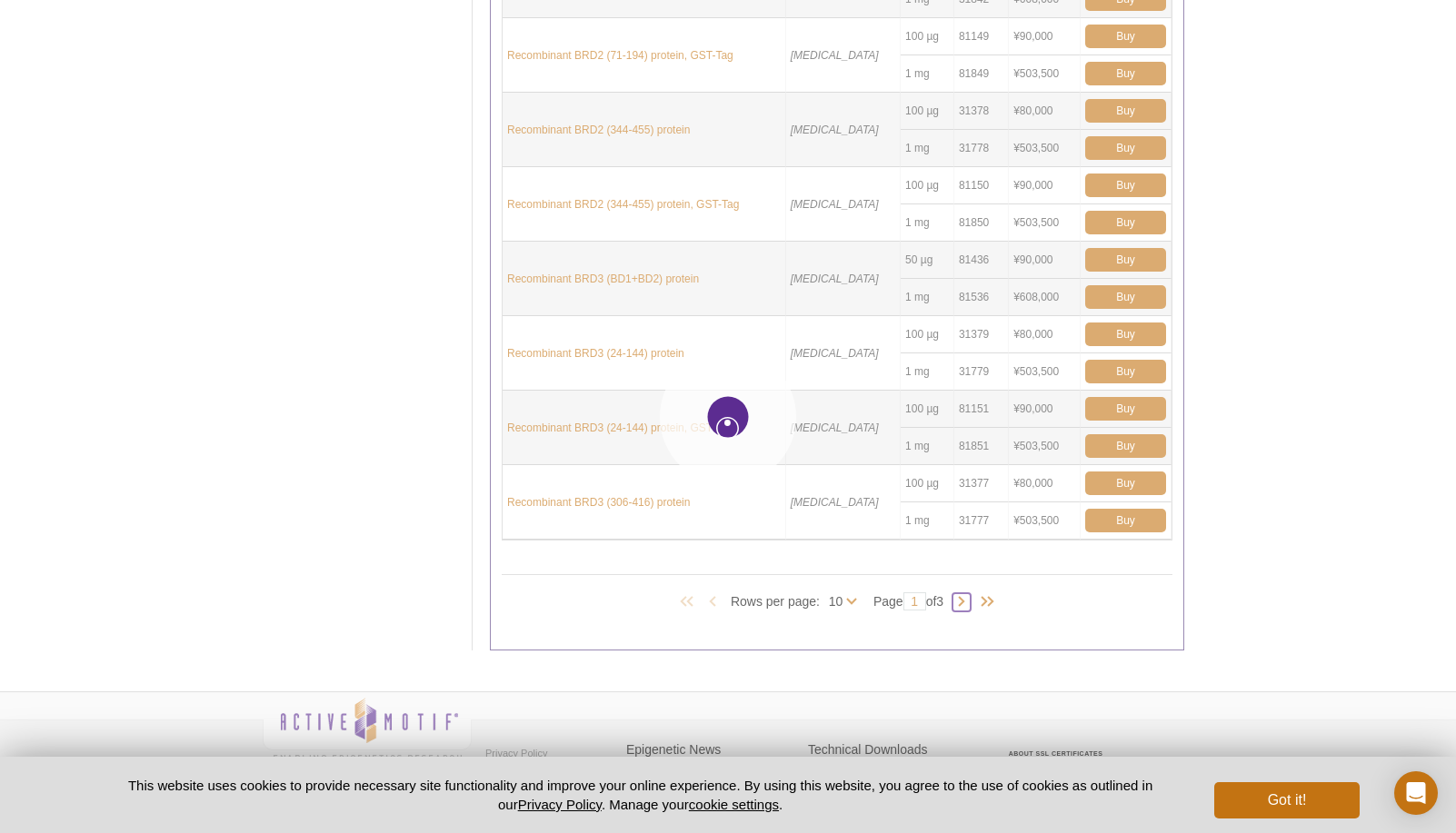
type input "2"
